Goal: Navigation & Orientation: Go to known website

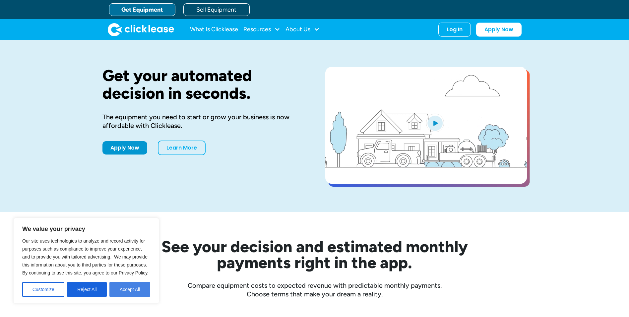
click at [131, 289] on button "Accept All" at bounding box center [129, 289] width 41 height 15
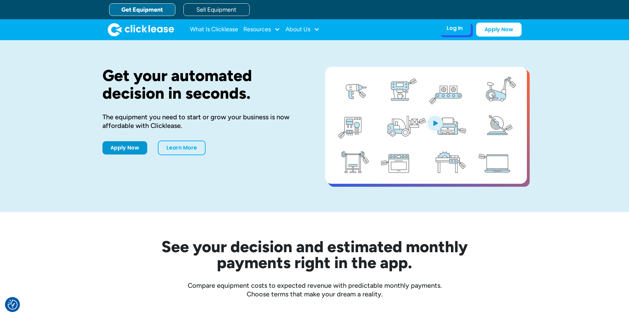
click at [456, 29] on div "Log In" at bounding box center [455, 28] width 16 height 7
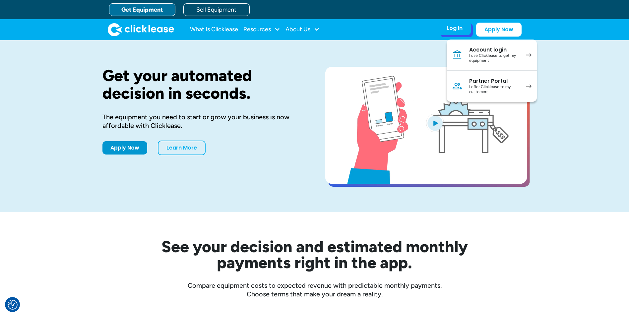
click at [528, 55] on img at bounding box center [529, 55] width 6 height 4
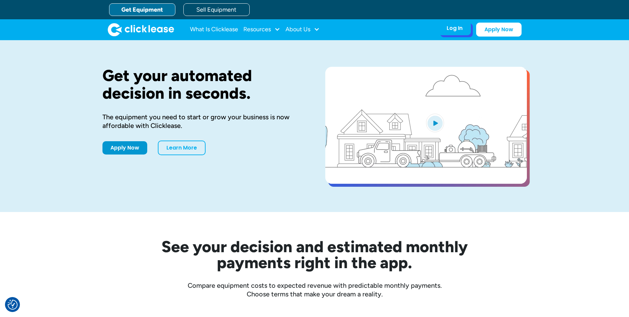
click at [457, 28] on div "Log In" at bounding box center [455, 28] width 16 height 7
